Goal: Task Accomplishment & Management: Manage account settings

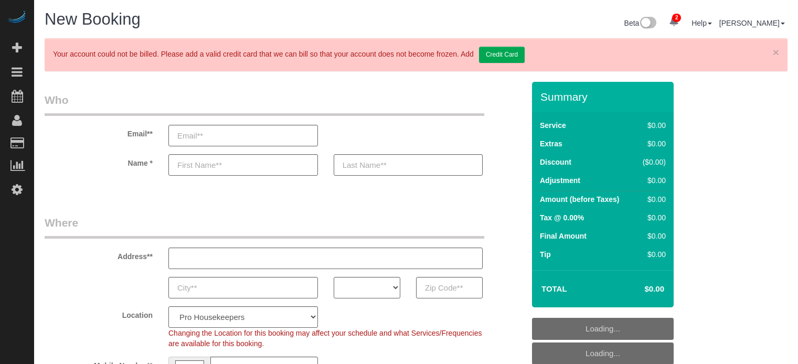
select select "4"
select select "number:9"
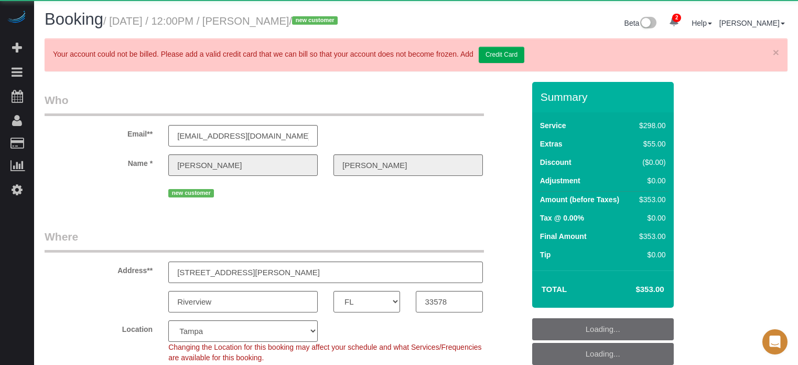
select select "FL"
select select "number:9"
select select "string:US"
select select "object:838"
select select "5"
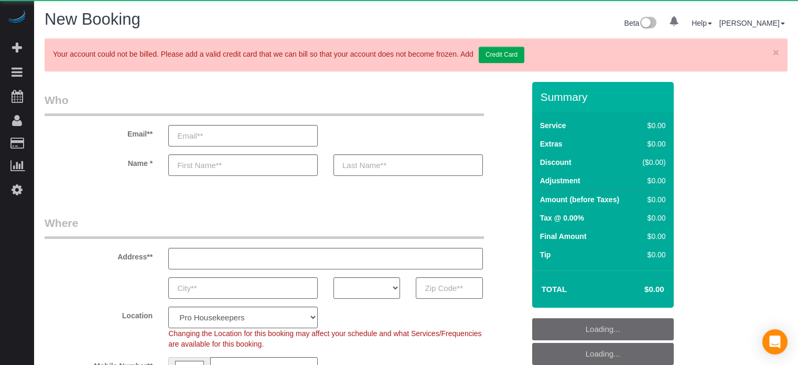
select select "number:9"
select select "object:1254"
select select "4"
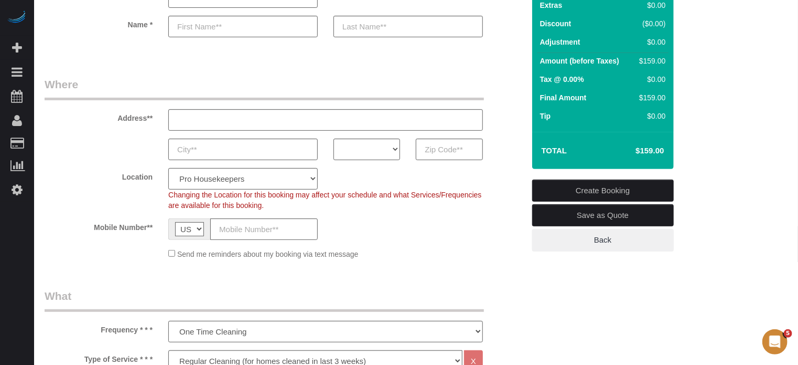
scroll to position [157, 0]
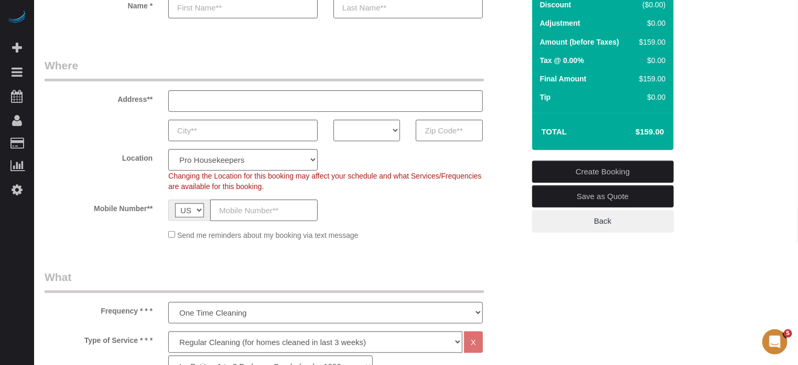
click at [235, 170] on div "Changing the Location for this booking may affect your schedule and what Servic…" at bounding box center [326, 180] width 330 height 21
click at [234, 163] on select "Pro Housekeepers Atlanta Austin Boston Chicago Cincinnati Clearwater Denver Ft …" at bounding box center [243, 160] width 150 height 22
select select "5"
click at [168, 149] on select "Pro Housekeepers Atlanta Austin Boston Chicago Cincinnati Clearwater Denver Ft …" at bounding box center [243, 160] width 150 height 22
select select "object:1263"
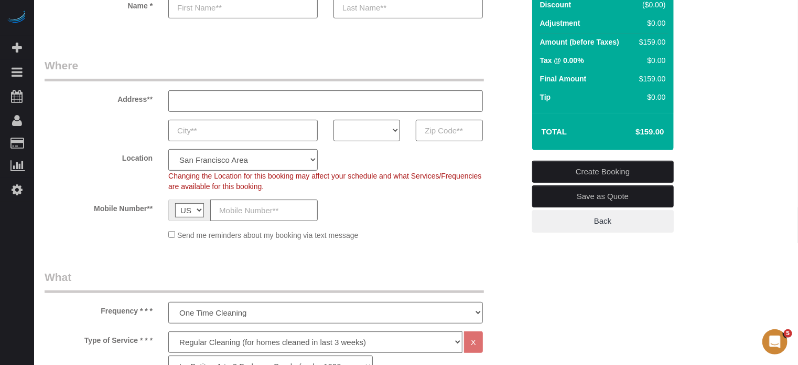
select select "204"
click at [379, 124] on select "AK AL AR AZ CA CO CT DC DE FL GA HI IA ID IL IN KS KY LA MA MD ME MI MN MO MS M…" at bounding box center [367, 131] width 67 height 22
select select "CA"
click at [334, 120] on select "AK AL AR AZ CA CO CT DC DE FL GA HI IA ID IL IN KS KY LA MA MD ME MI MN MO MS M…" at bounding box center [367, 131] width 67 height 22
click at [368, 210] on div "Mobile Number** AF AL DZ AD AO AI AQ AG AR AM AW AU AT AZ BS BH BD BB BY BE BZ …" at bounding box center [285, 210] width 496 height 22
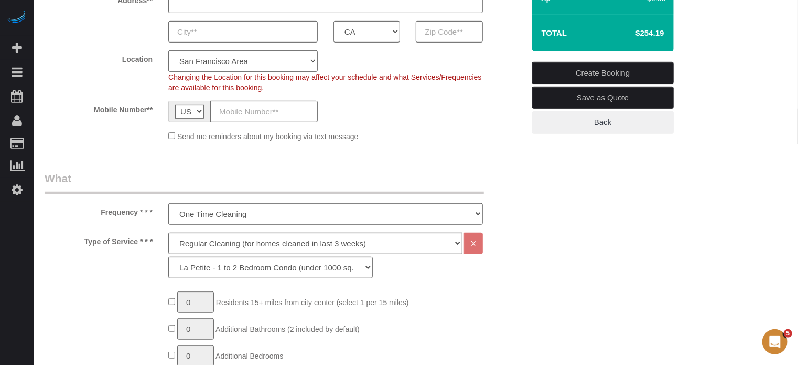
scroll to position [262, 0]
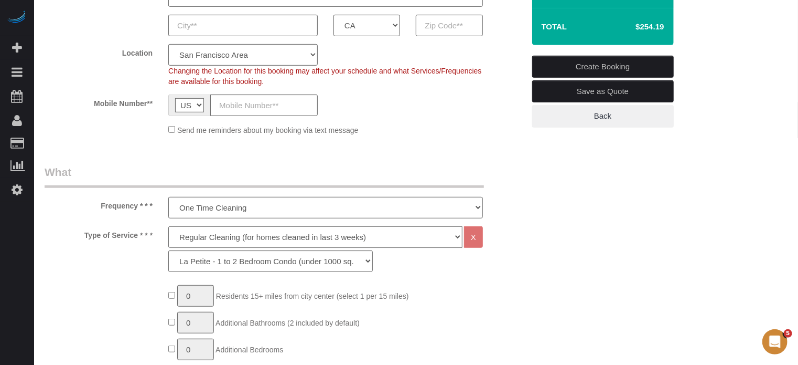
click at [189, 236] on select "Deep Cleaning (for homes that have not been cleaned in 3+ weeks) Spruce Regular…" at bounding box center [315, 237] width 294 height 22
select select "5"
click at [168, 226] on select "Deep Cleaning (for homes that have not been cleaned in 3+ weeks) Spruce Regular…" at bounding box center [315, 237] width 294 height 22
click at [215, 262] on select "La Petite - 1 to 2 Bedroom Condo (under 1000 sq. ft.) La Petite II - 2 Bedroom …" at bounding box center [270, 261] width 205 height 22
select select "211"
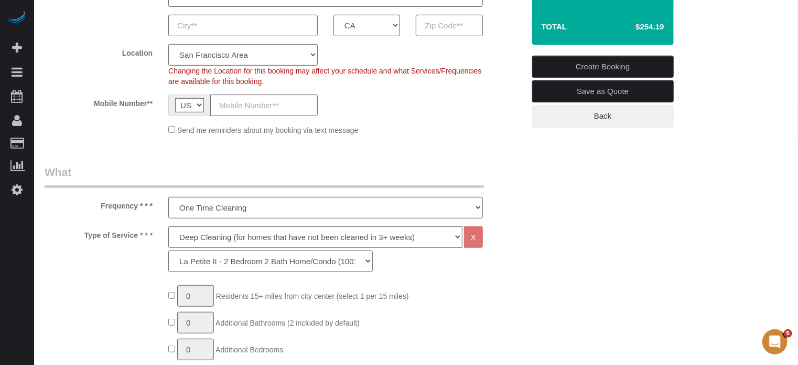
click at [168, 250] on select "La Petite - 1 to 2 Bedroom Condo (under 1000 sq. ft.) La Petite II - 2 Bedroom …" at bounding box center [270, 261] width 205 height 22
type input "1"
click at [653, 25] on h4 "$405.19" at bounding box center [634, 27] width 60 height 9
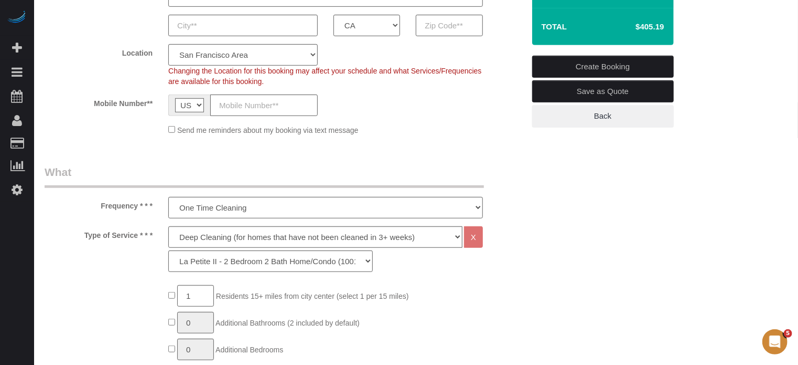
copy h4 "405.19"
click at [645, 23] on h4 "$405.19" at bounding box center [634, 27] width 60 height 9
click at [641, 30] on h4 "$405.19" at bounding box center [634, 27] width 60 height 9
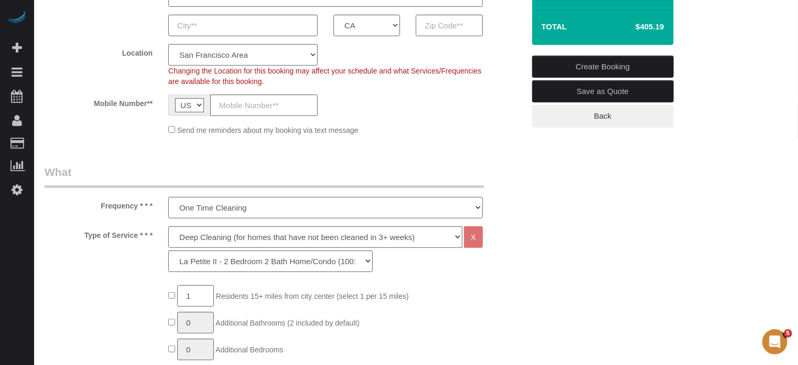
click at [642, 29] on h4 "$405.19" at bounding box center [634, 27] width 60 height 9
copy div "$405.19 Create Booking Save as Quote Back"
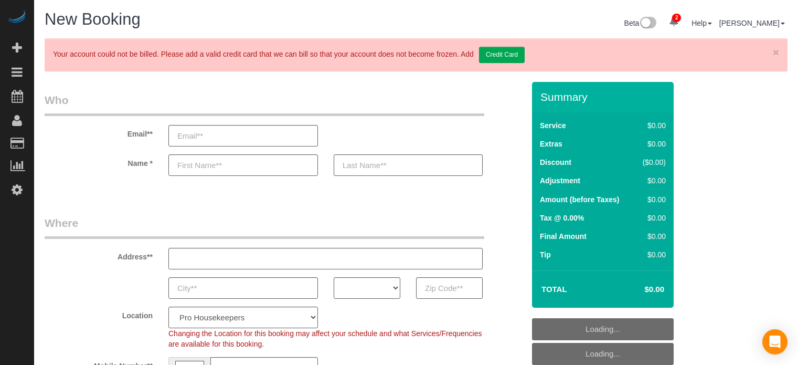
select select "4"
select select "number:9"
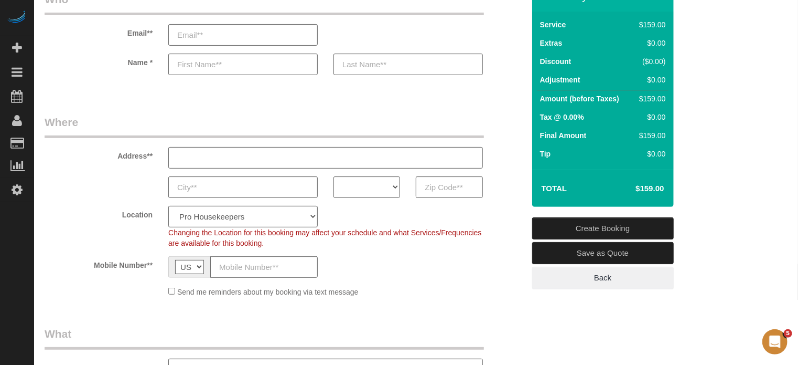
scroll to position [105, 0]
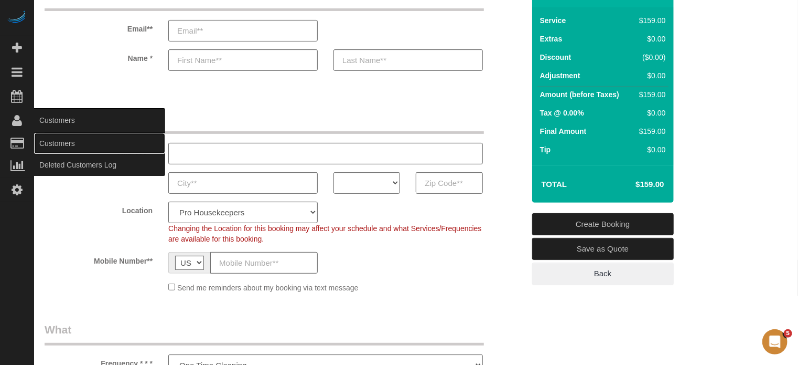
click at [58, 144] on link "Customers" at bounding box center [99, 143] width 131 height 21
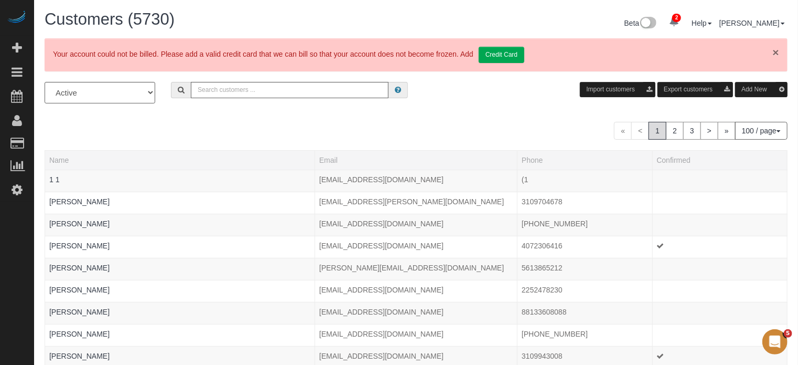
click at [775, 54] on link "×" at bounding box center [776, 52] width 6 height 11
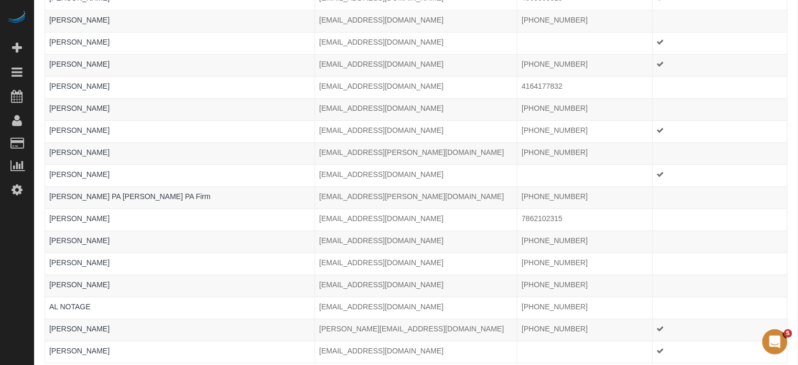
scroll to position [2029, 0]
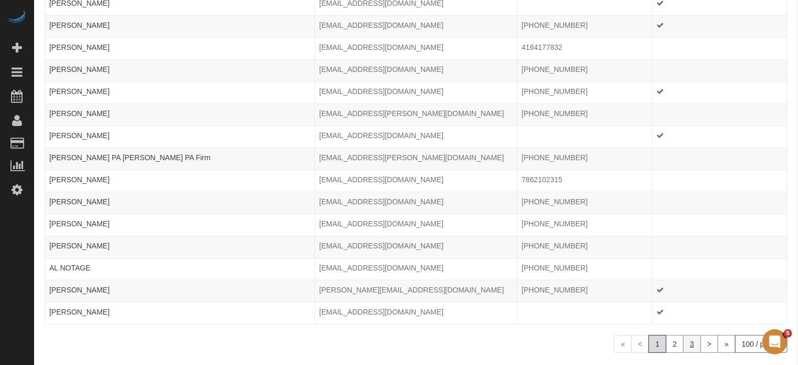
click at [689, 335] on link "3" at bounding box center [693, 344] width 18 height 18
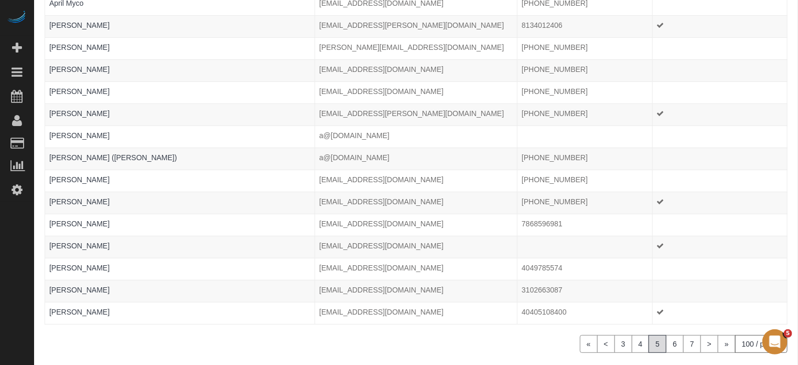
click at [689, 335] on link "7" at bounding box center [693, 344] width 18 height 18
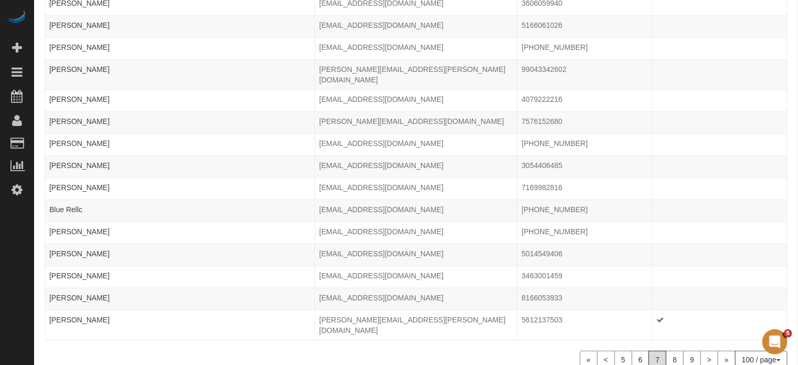
click at [689, 350] on link "9" at bounding box center [693, 359] width 18 height 18
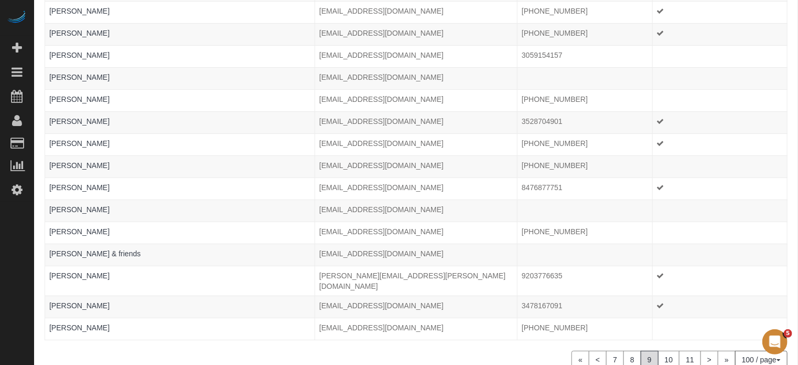
click at [689, 350] on link "11" at bounding box center [690, 359] width 22 height 18
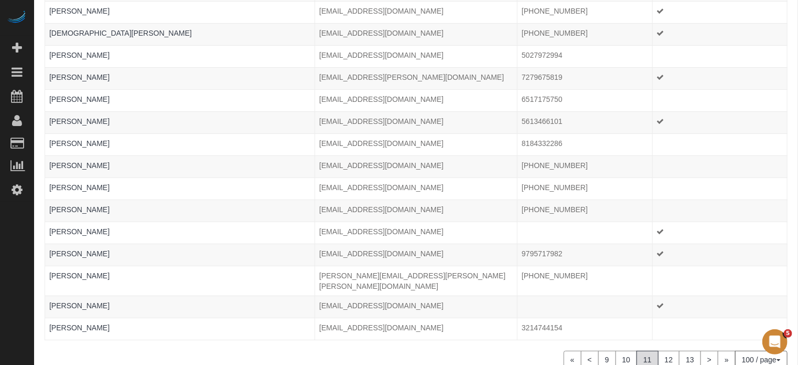
click at [689, 350] on link "13" at bounding box center [690, 359] width 22 height 18
click at [689, 350] on link "15" at bounding box center [690, 359] width 22 height 18
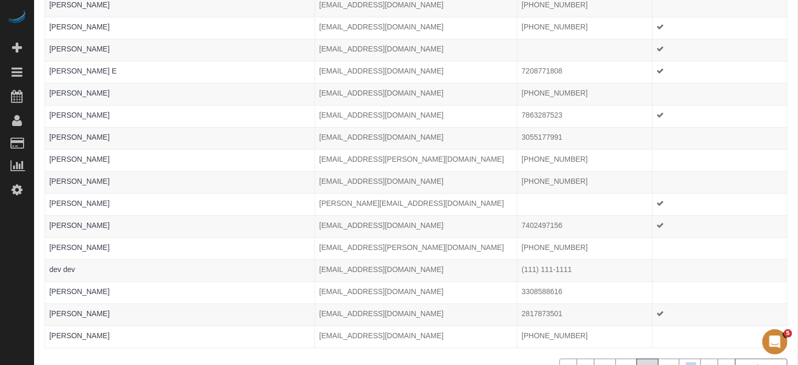
click at [689, 358] on link "17" at bounding box center [690, 367] width 22 height 18
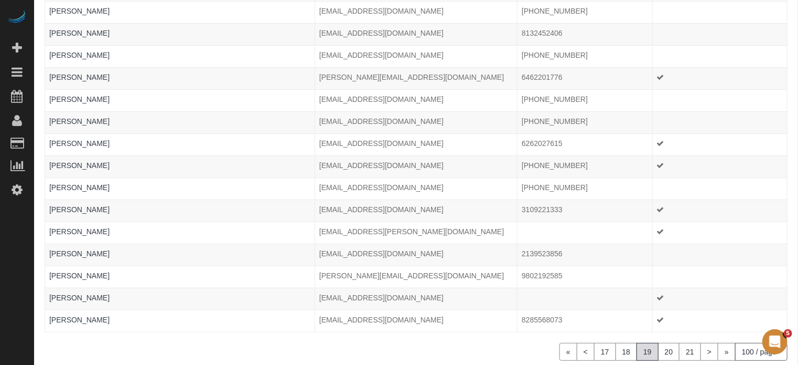
scroll to position [2041, 0]
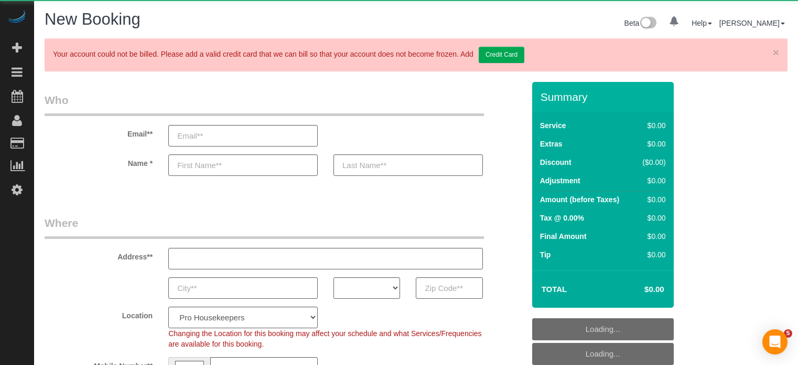
select select "4"
select select "number:9"
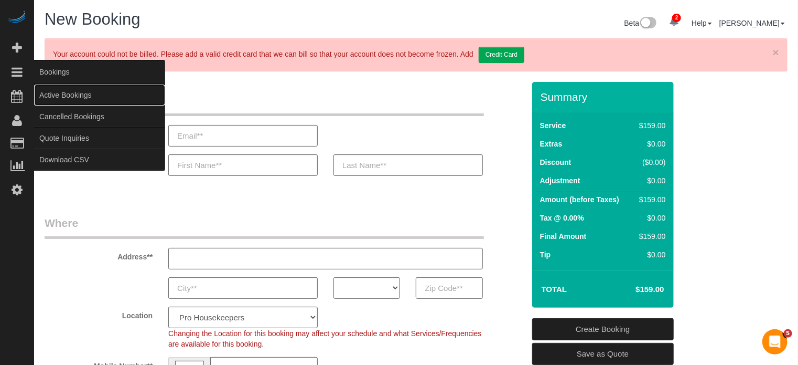
click at [61, 94] on link "Active Bookings" at bounding box center [99, 94] width 131 height 21
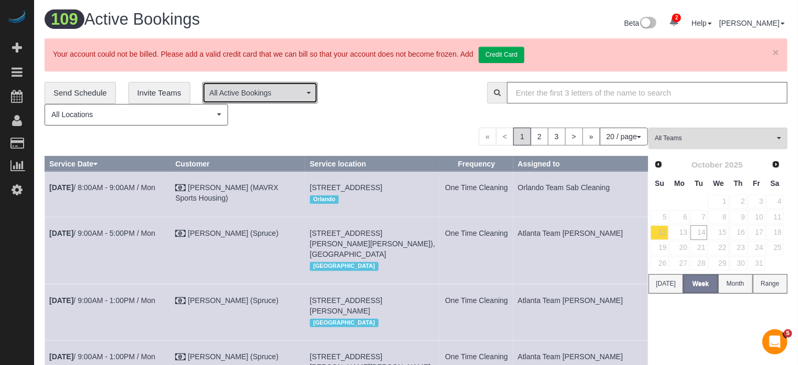
click at [236, 84] on button "All Active Bookings" at bounding box center [259, 93] width 115 height 22
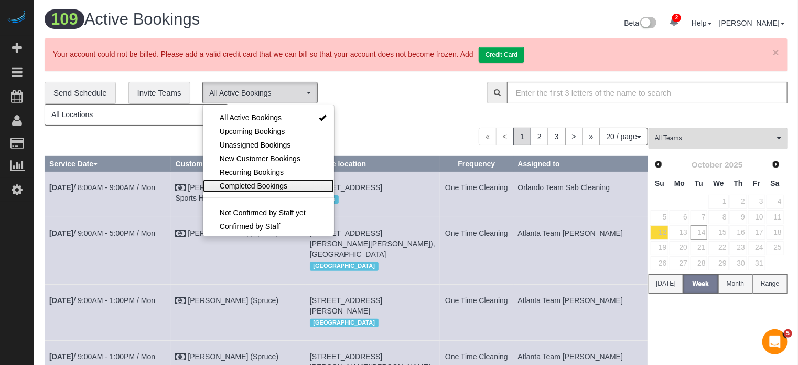
click at [269, 182] on span "Completed Bookings" at bounding box center [254, 185] width 68 height 10
select select "*********"
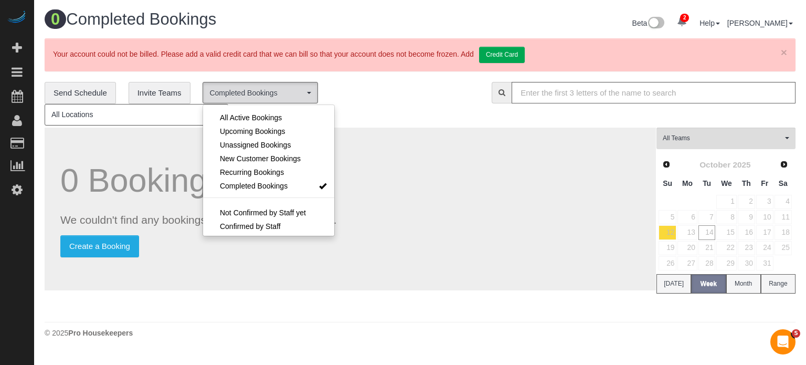
click at [374, 109] on div "**********" at bounding box center [260, 104] width 431 height 44
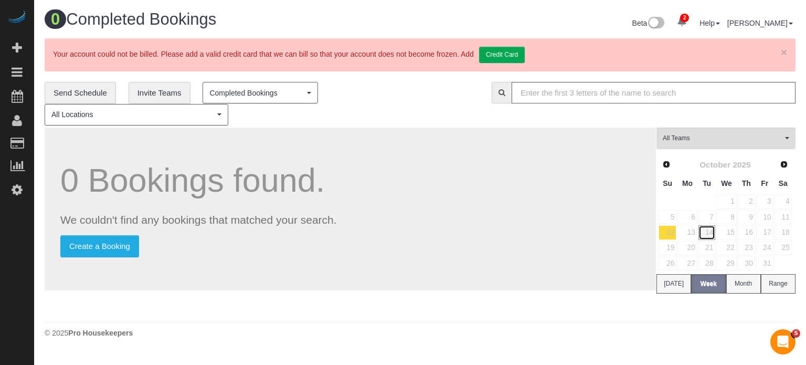
click at [707, 230] on link "14" at bounding box center [706, 232] width 17 height 14
click at [692, 230] on link "13" at bounding box center [686, 232] width 19 height 14
click at [671, 232] on link "12" at bounding box center [667, 232] width 18 height 14
click at [783, 217] on link "11" at bounding box center [782, 217] width 17 height 14
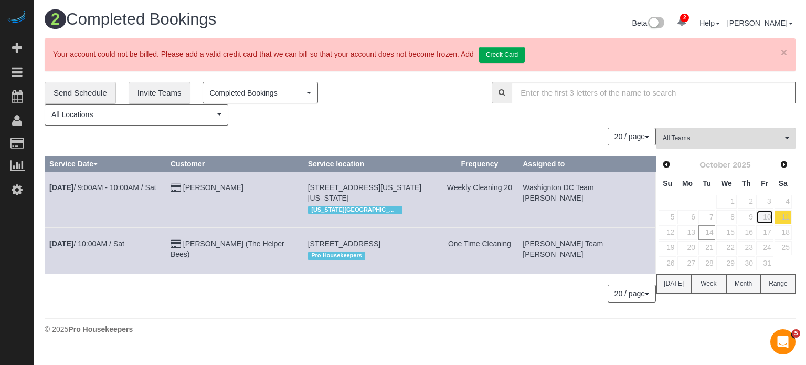
click at [763, 220] on link "10" at bounding box center [764, 217] width 17 height 14
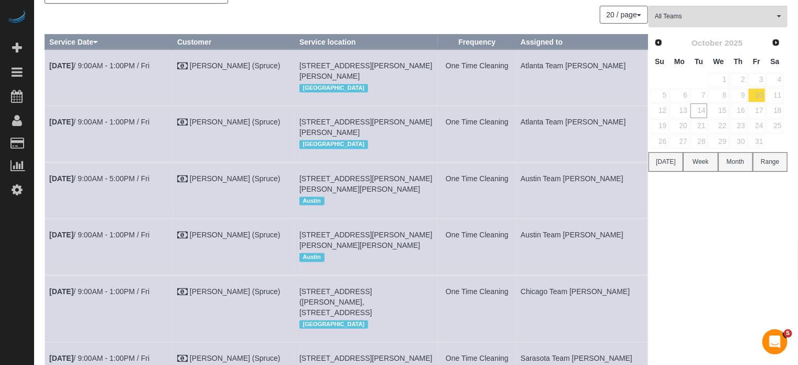
scroll to position [105, 0]
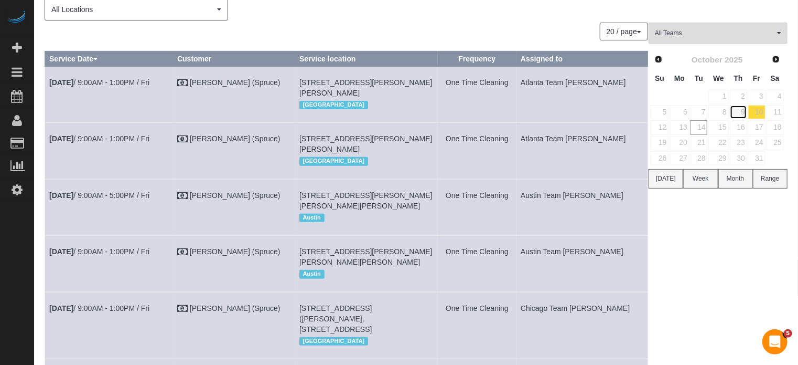
click at [743, 111] on link "9" at bounding box center [738, 112] width 17 height 14
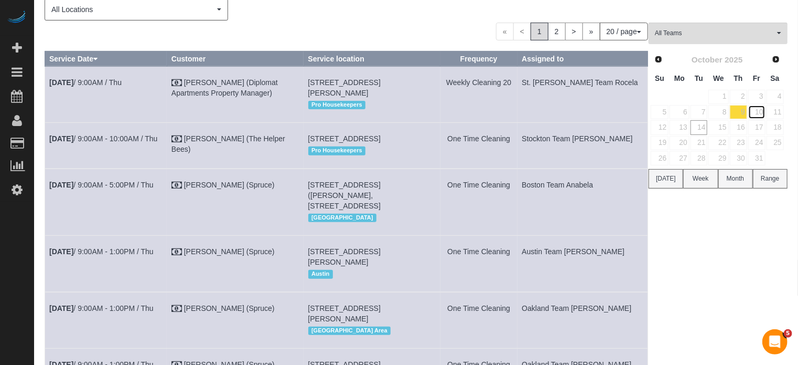
click at [761, 109] on link "10" at bounding box center [757, 112] width 17 height 14
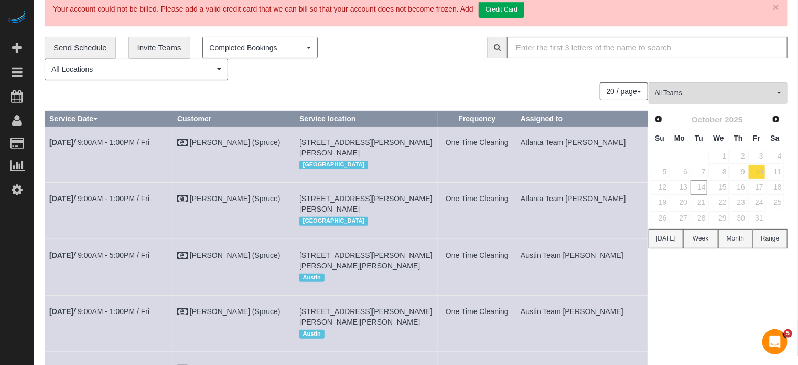
scroll to position [38, 0]
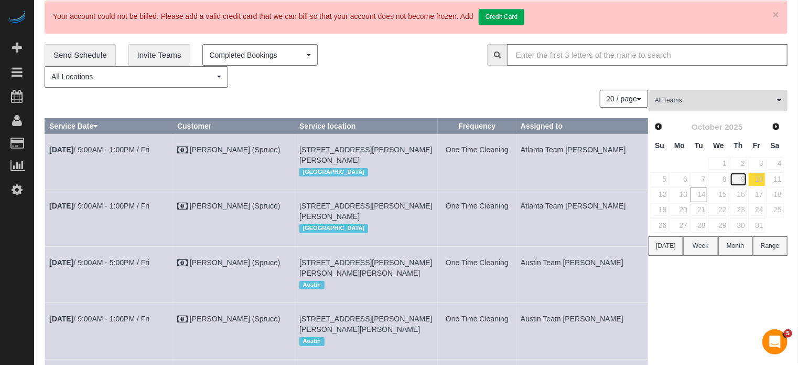
click at [741, 178] on link "9" at bounding box center [738, 179] width 17 height 14
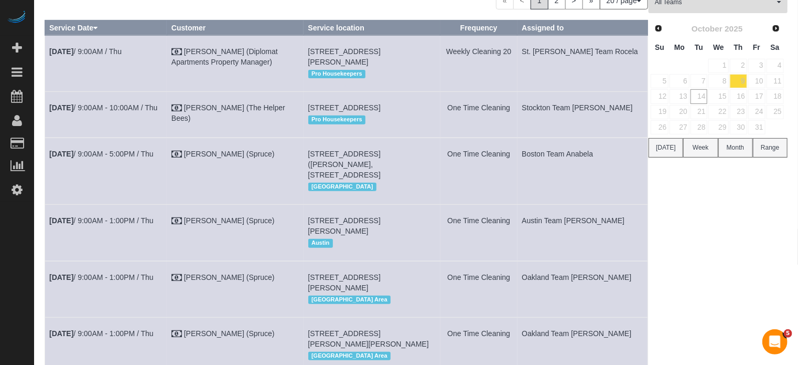
scroll to position [132, 0]
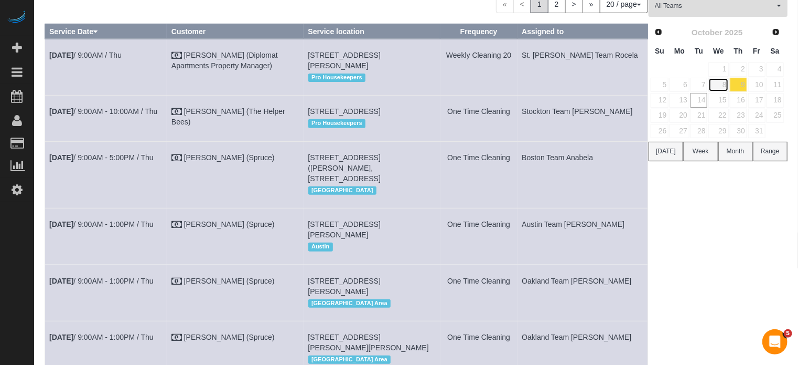
click at [720, 84] on link "8" at bounding box center [719, 85] width 20 height 14
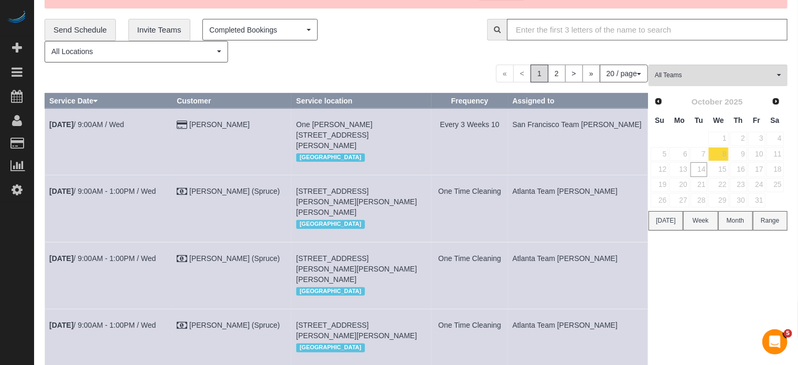
scroll to position [6, 0]
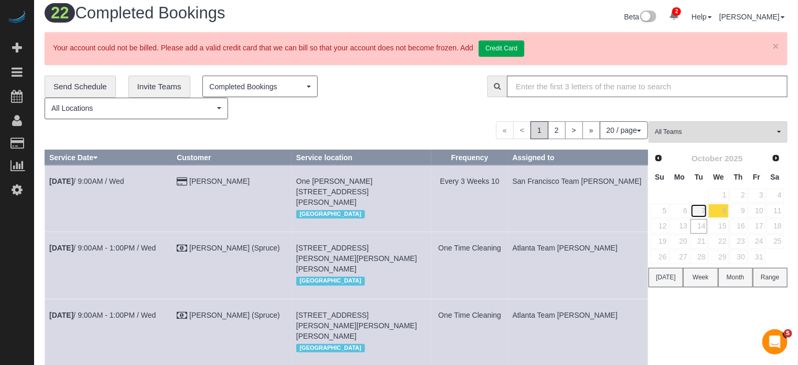
click at [703, 214] on link "7" at bounding box center [699, 211] width 17 height 14
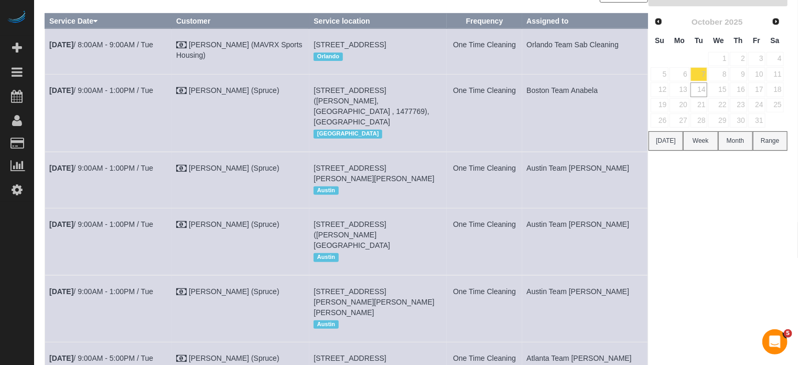
scroll to position [90, 0]
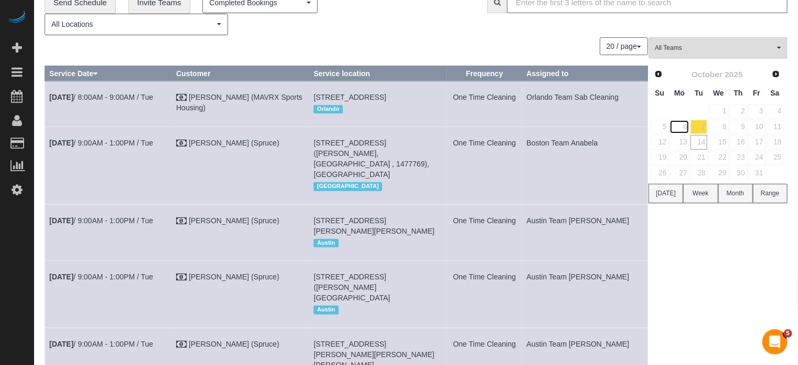
click at [683, 131] on link "6" at bounding box center [679, 127] width 19 height 14
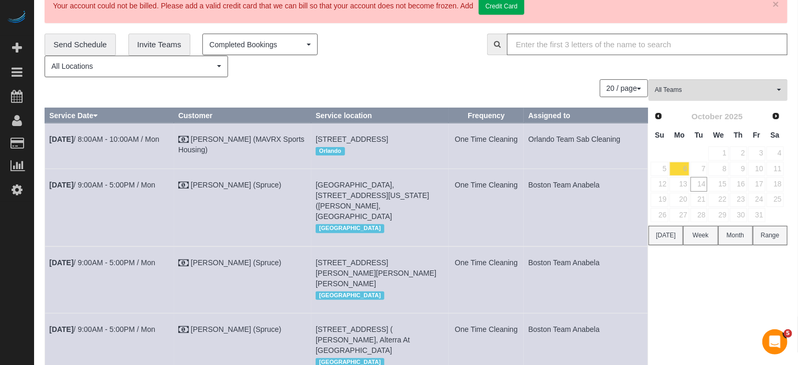
scroll to position [0, 0]
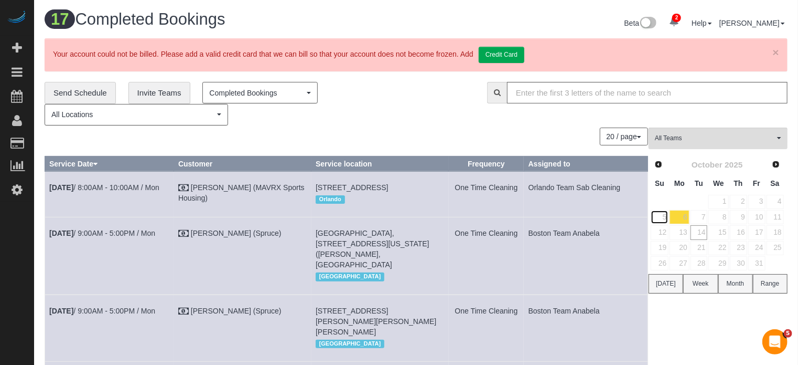
click at [668, 216] on link "5" at bounding box center [660, 217] width 18 height 14
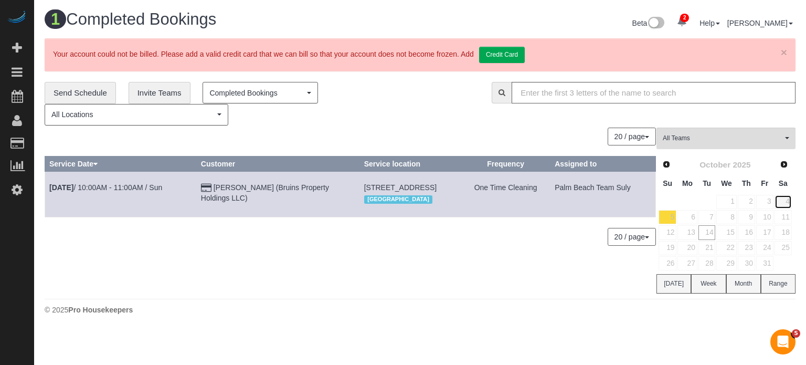
click at [787, 198] on link "4" at bounding box center [782, 202] width 17 height 14
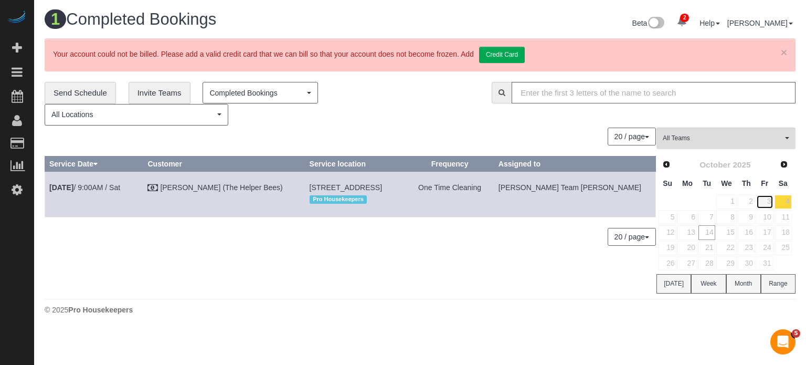
click at [770, 203] on link "3" at bounding box center [764, 202] width 17 height 14
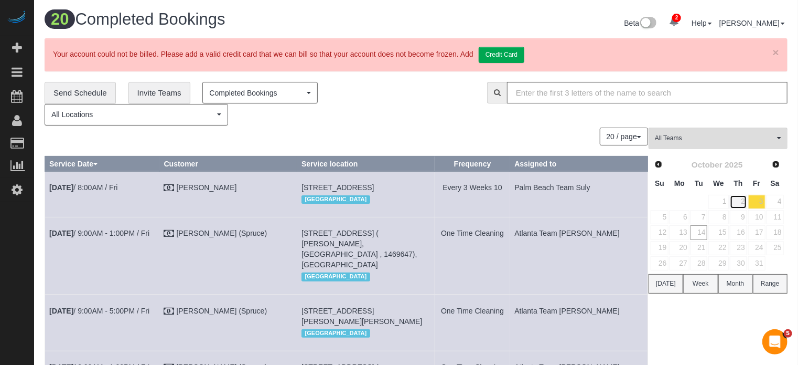
click at [746, 200] on link "2" at bounding box center [738, 202] width 17 height 14
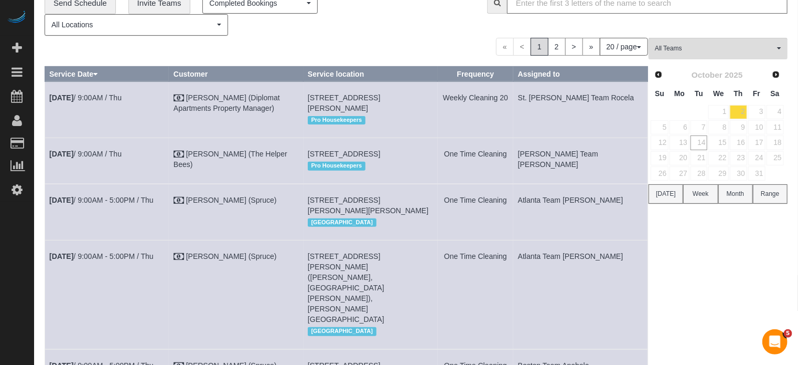
scroll to position [6, 0]
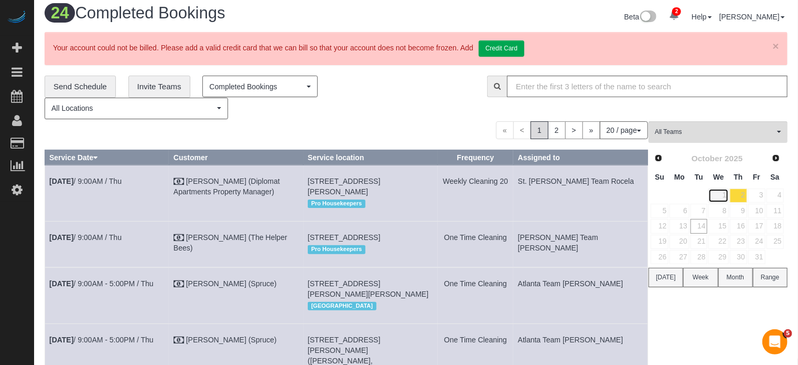
click at [727, 190] on link "1" at bounding box center [719, 195] width 20 height 14
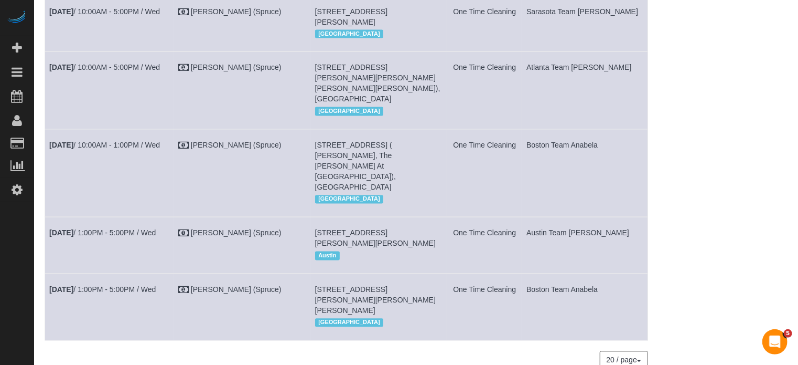
scroll to position [1058, 0]
